Goal: Find contact information: Find contact information

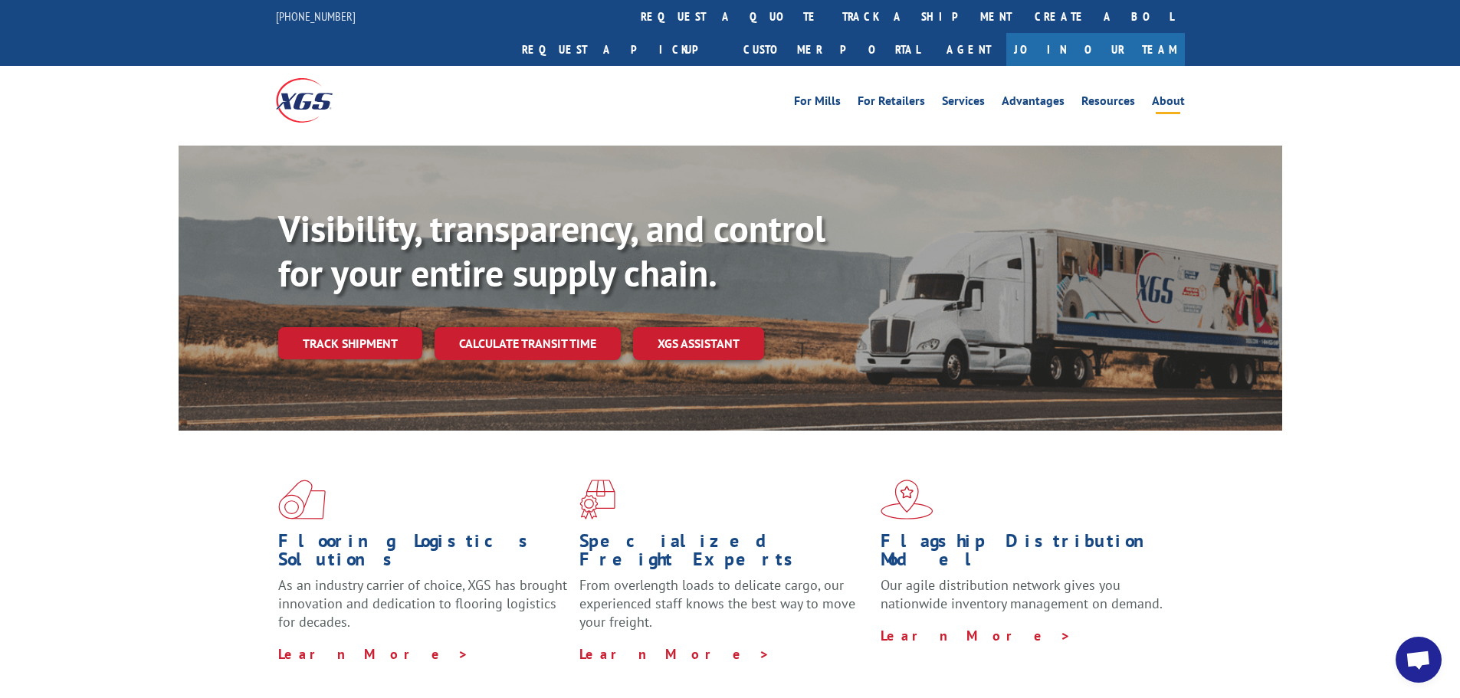
click at [1170, 95] on link "About" at bounding box center [1168, 103] width 33 height 17
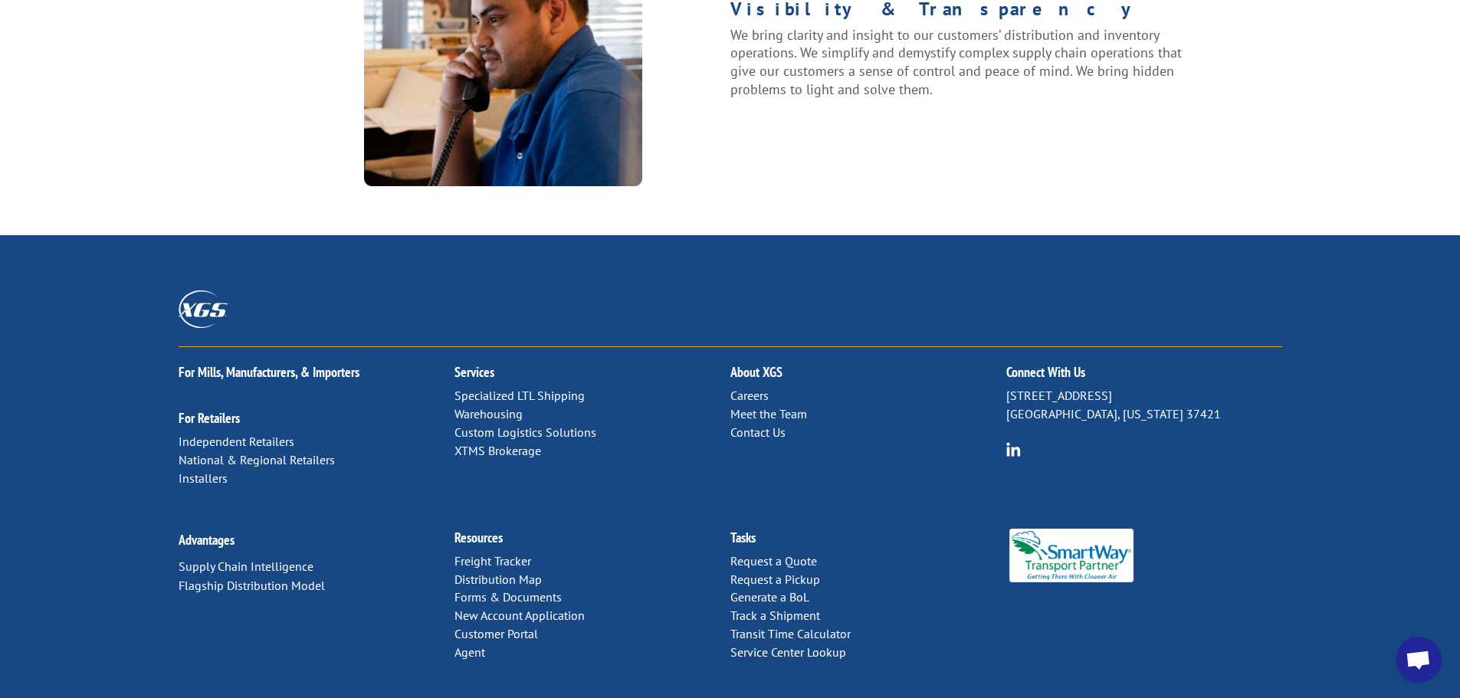
scroll to position [1973, 0]
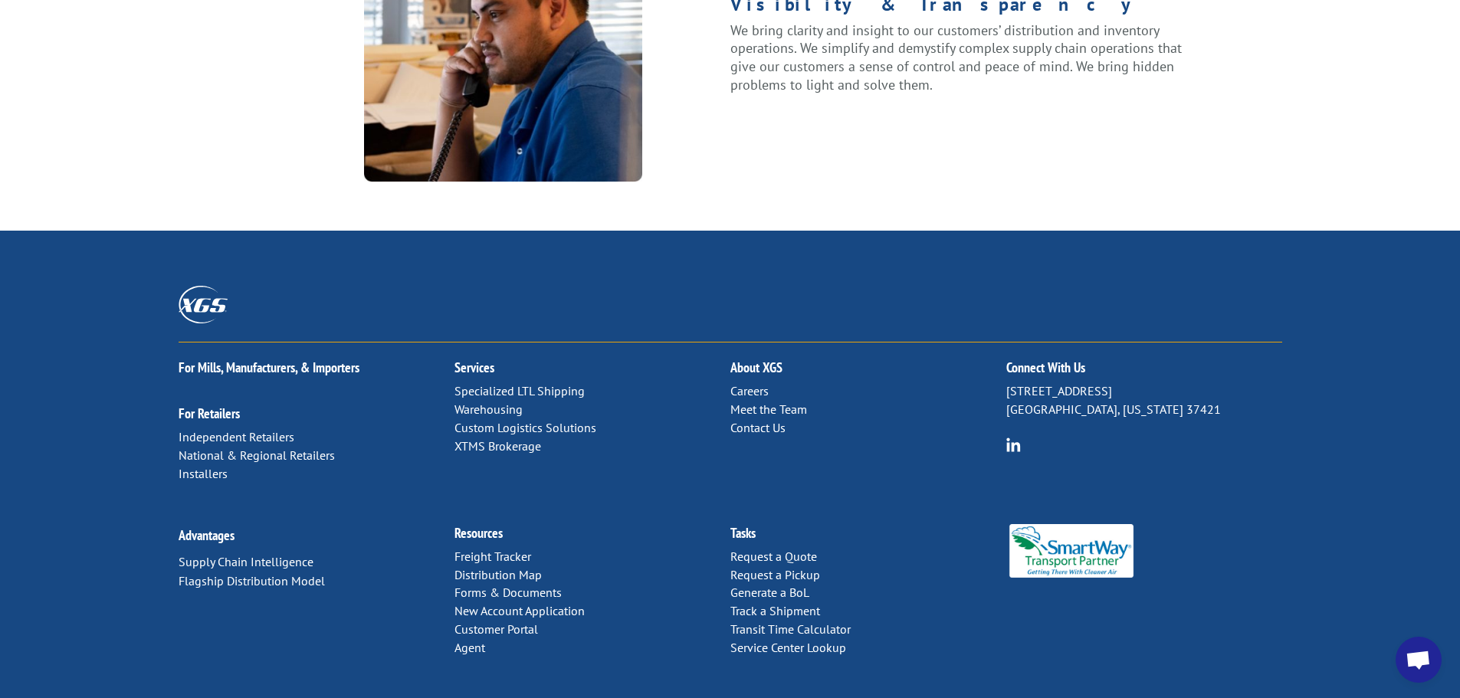
click at [753, 420] on link "Contact Us" at bounding box center [757, 427] width 55 height 15
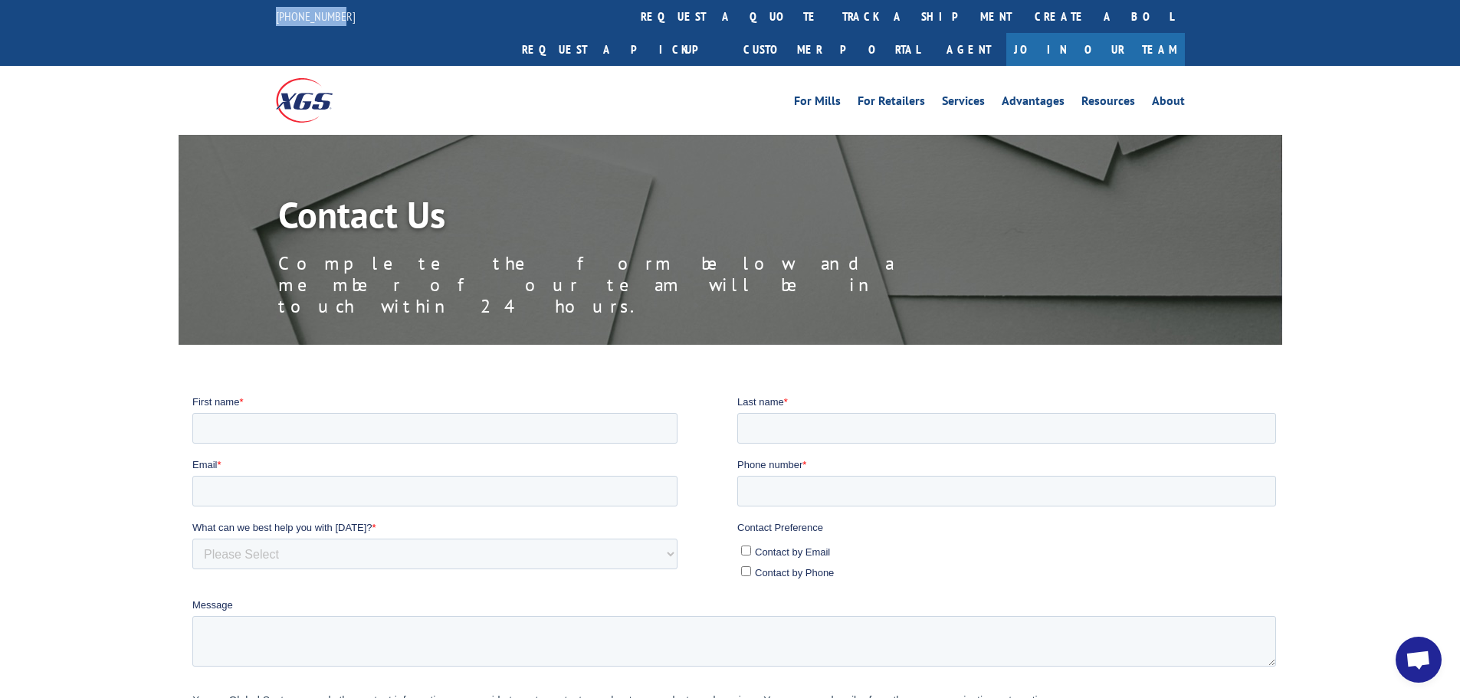
drag, startPoint x: 360, startPoint y: 25, endPoint x: 272, endPoint y: 23, distance: 88.1
click at [272, 23] on div "844-947-7447 request a quote track a shipment Create a BOL Request a pickup Cus…" at bounding box center [730, 33] width 1460 height 66
copy link "[PHONE_NUMBER]"
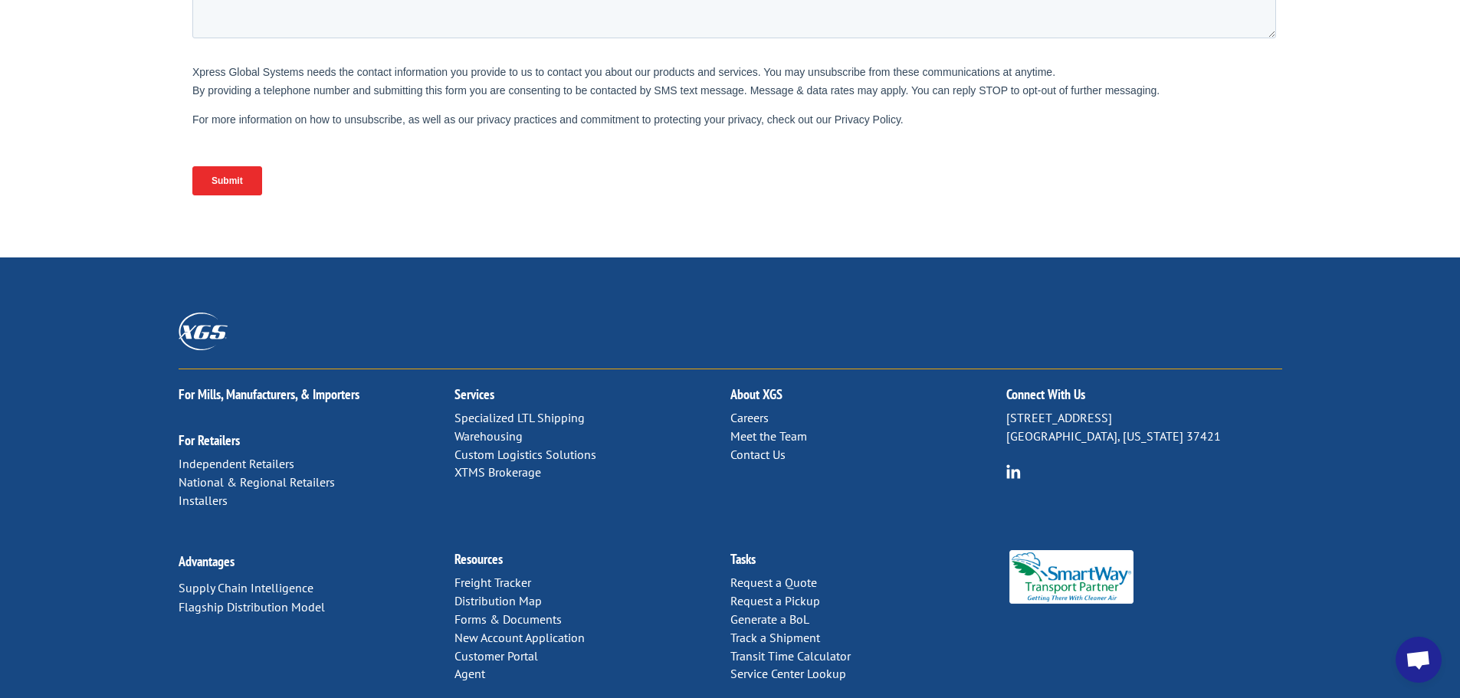
scroll to position [629, 0]
